Goal: Task Accomplishment & Management: Complete application form

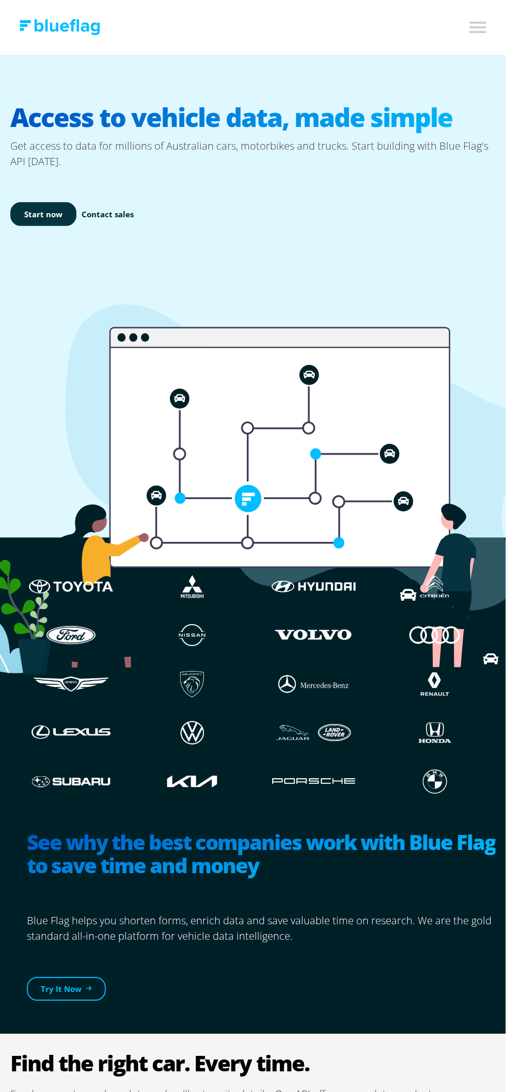
click at [24, 217] on link "Start now" at bounding box center [43, 214] width 66 height 24
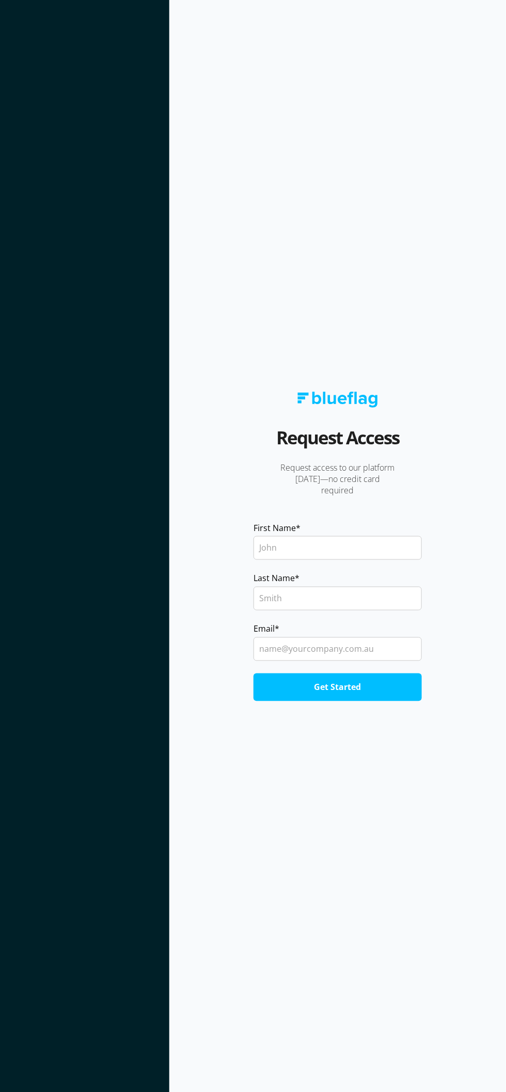
click at [369, 584] on label "Last Name *" at bounding box center [337, 578] width 168 height 12
click at [369, 610] on input "Last Name *" at bounding box center [337, 599] width 168 height 24
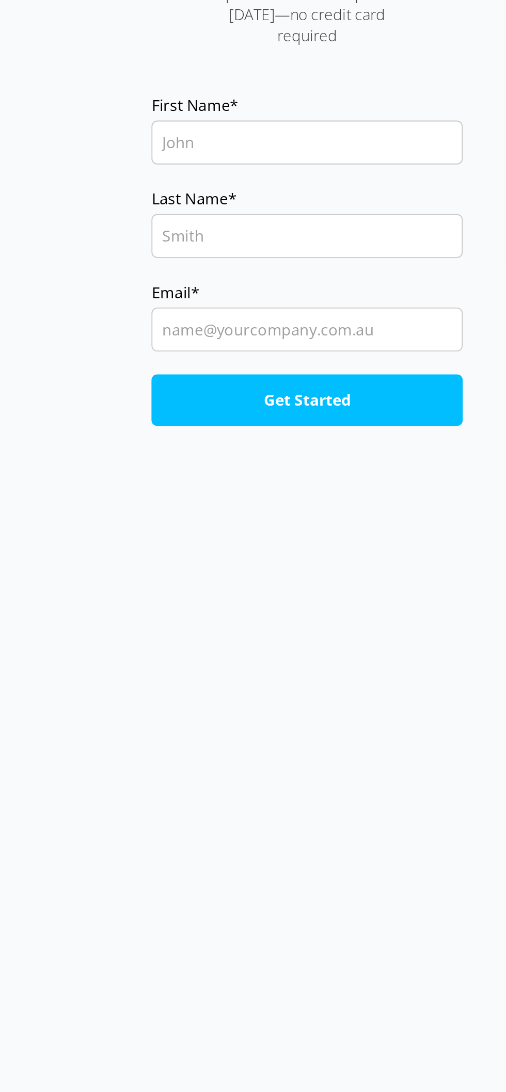
type input "Markinson"
type input "Kym"
type input "[EMAIL_ADDRESS][DOMAIN_NAME]"
click at [372, 701] on input "Get Started" at bounding box center [337, 687] width 168 height 28
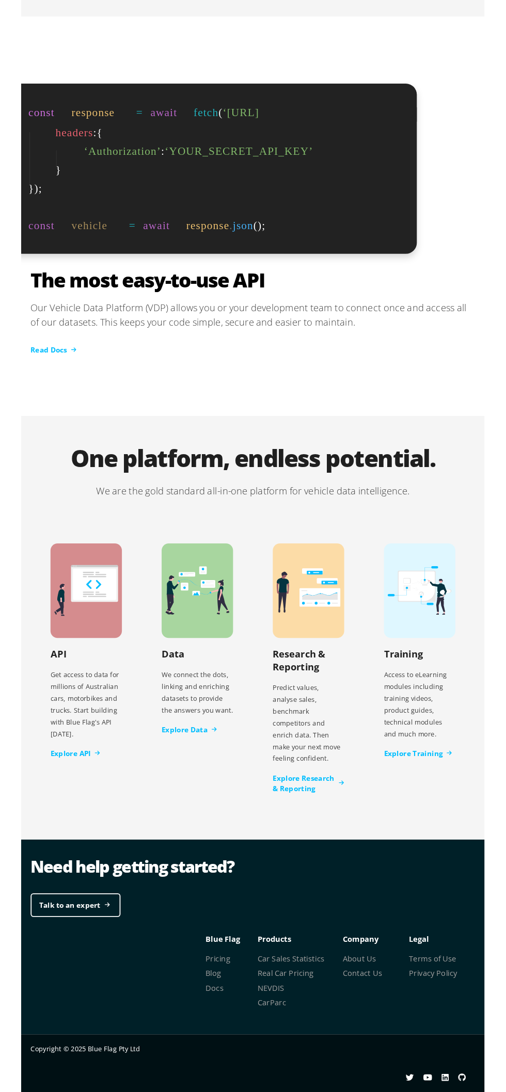
scroll to position [2648, 0]
